Goal: Information Seeking & Learning: Find specific fact

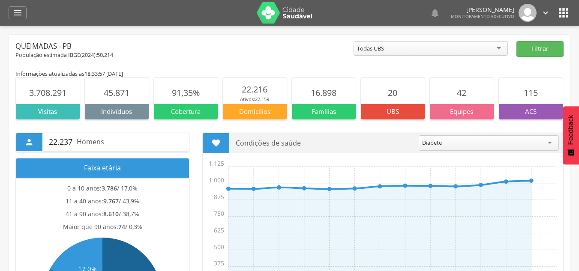
click at [298, 12] on img at bounding box center [285, 12] width 56 height 21
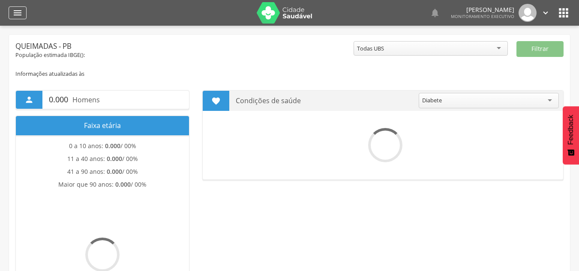
click at [17, 17] on icon "" at bounding box center [17, 13] width 10 height 10
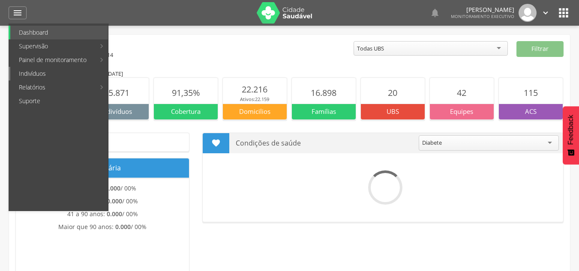
click at [33, 69] on link "Indivíduos" at bounding box center [59, 74] width 98 height 14
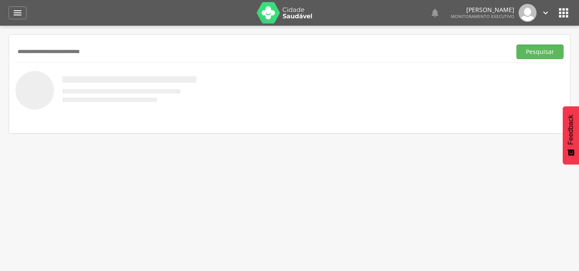
type input "**********"
click at [517, 45] on button "Pesquisar" at bounding box center [540, 52] width 47 height 15
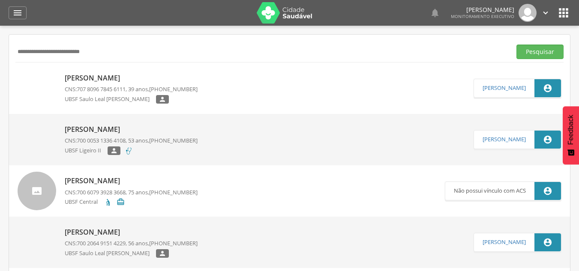
click at [135, 74] on p "[PERSON_NAME]" at bounding box center [131, 78] width 133 height 10
type input "**********"
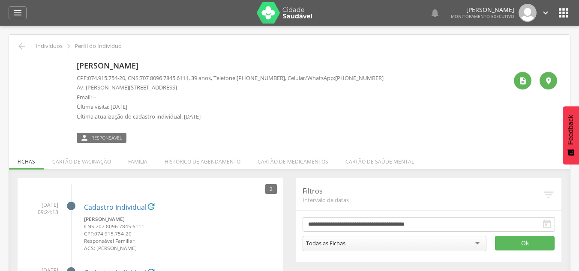
click at [22, 63] on img at bounding box center [22, 63] width 0 height 0
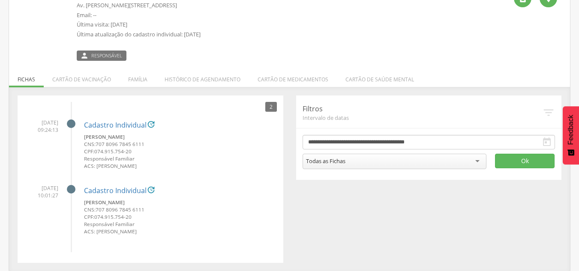
scroll to position [83, 0]
click at [127, 76] on li "Família" at bounding box center [138, 76] width 36 height 20
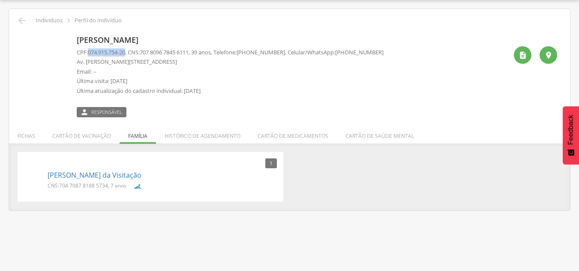
drag, startPoint x: 90, startPoint y: 51, endPoint x: 129, endPoint y: 54, distance: 39.5
click at [129, 54] on p "CPF: 074.915.754-20 , CNS: [PHONE_NUMBER] , 39 anos, Telefone: [PHONE_NUMBER] ,…" at bounding box center [230, 52] width 307 height 8
copy span "074.915.754-20"
click at [24, 176] on img at bounding box center [24, 176] width 0 height 0
click at [54, 176] on link "[PERSON_NAME] da Visitação" at bounding box center [95, 176] width 94 height 10
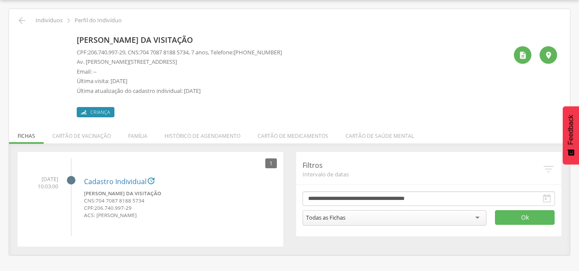
click at [22, 37] on img at bounding box center [22, 37] width 0 height 0
click at [134, 137] on li "Família" at bounding box center [138, 134] width 36 height 20
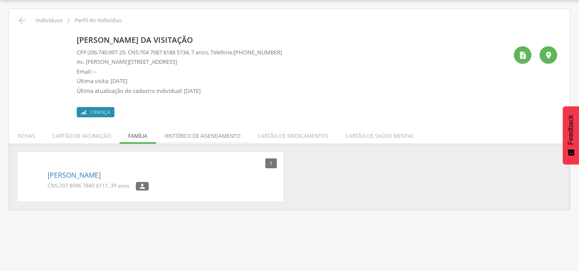
click at [213, 136] on li "Histórico de agendamento" at bounding box center [202, 134] width 93 height 20
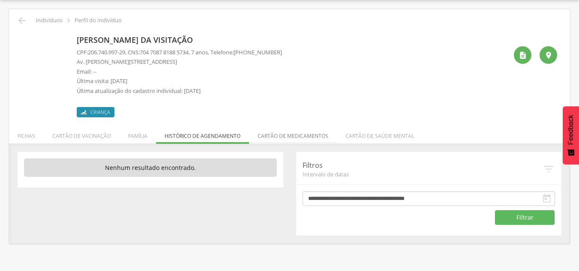
click at [276, 136] on li "Cartão de medicamentos" at bounding box center [293, 134] width 88 height 20
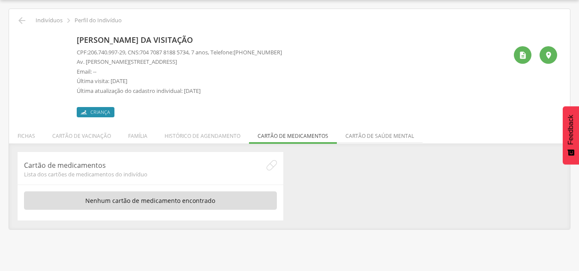
click at [377, 138] on li "Cartão de saúde mental" at bounding box center [380, 134] width 86 height 20
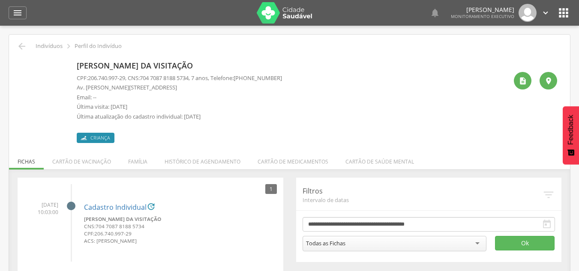
click at [22, 63] on img at bounding box center [22, 63] width 0 height 0
